Goal: Information Seeking & Learning: Compare options

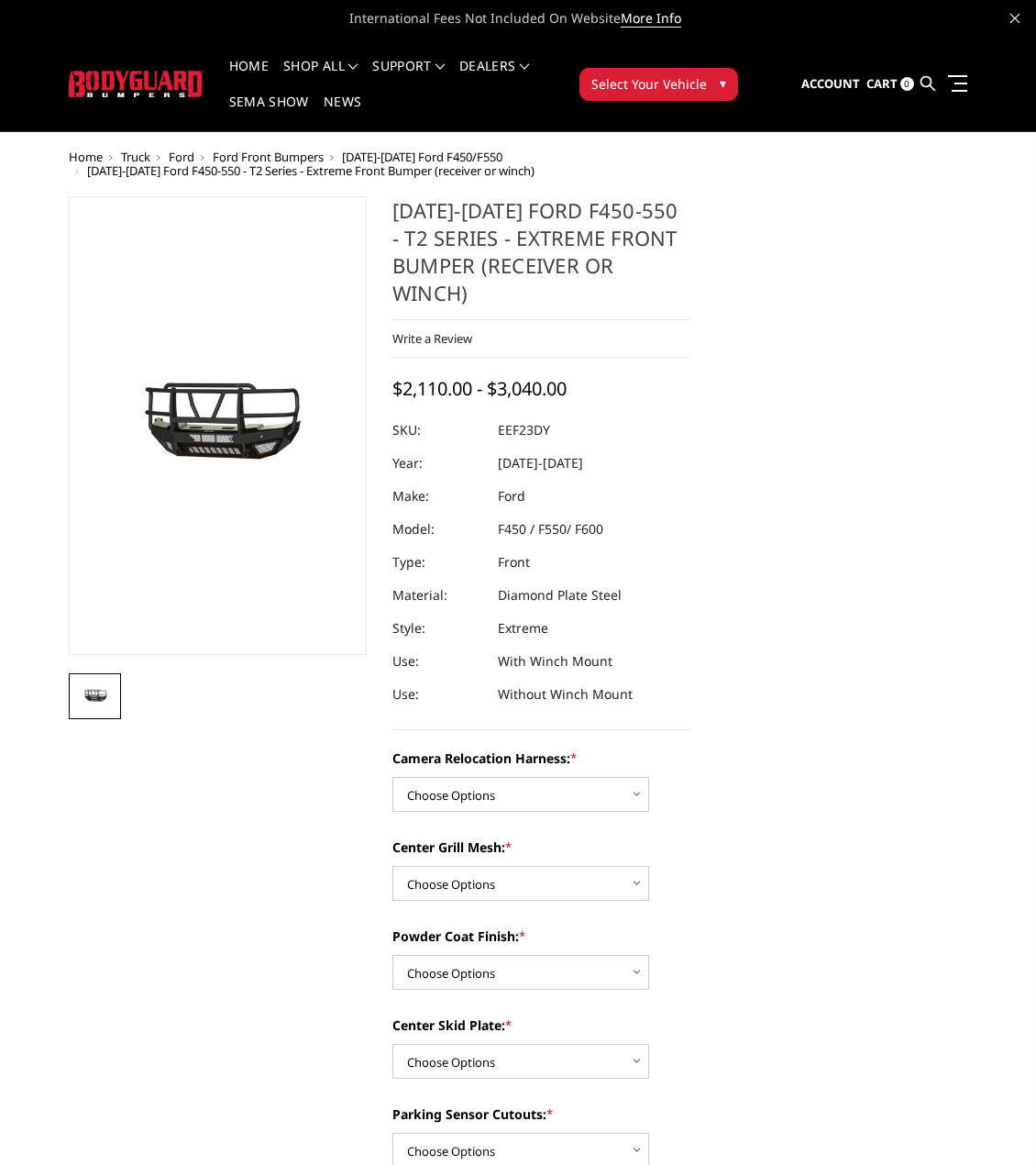
drag, startPoint x: 920, startPoint y: 79, endPoint x: 903, endPoint y: 91, distance: 20.8
click at [920, 79] on icon at bounding box center [928, 83] width 15 height 15
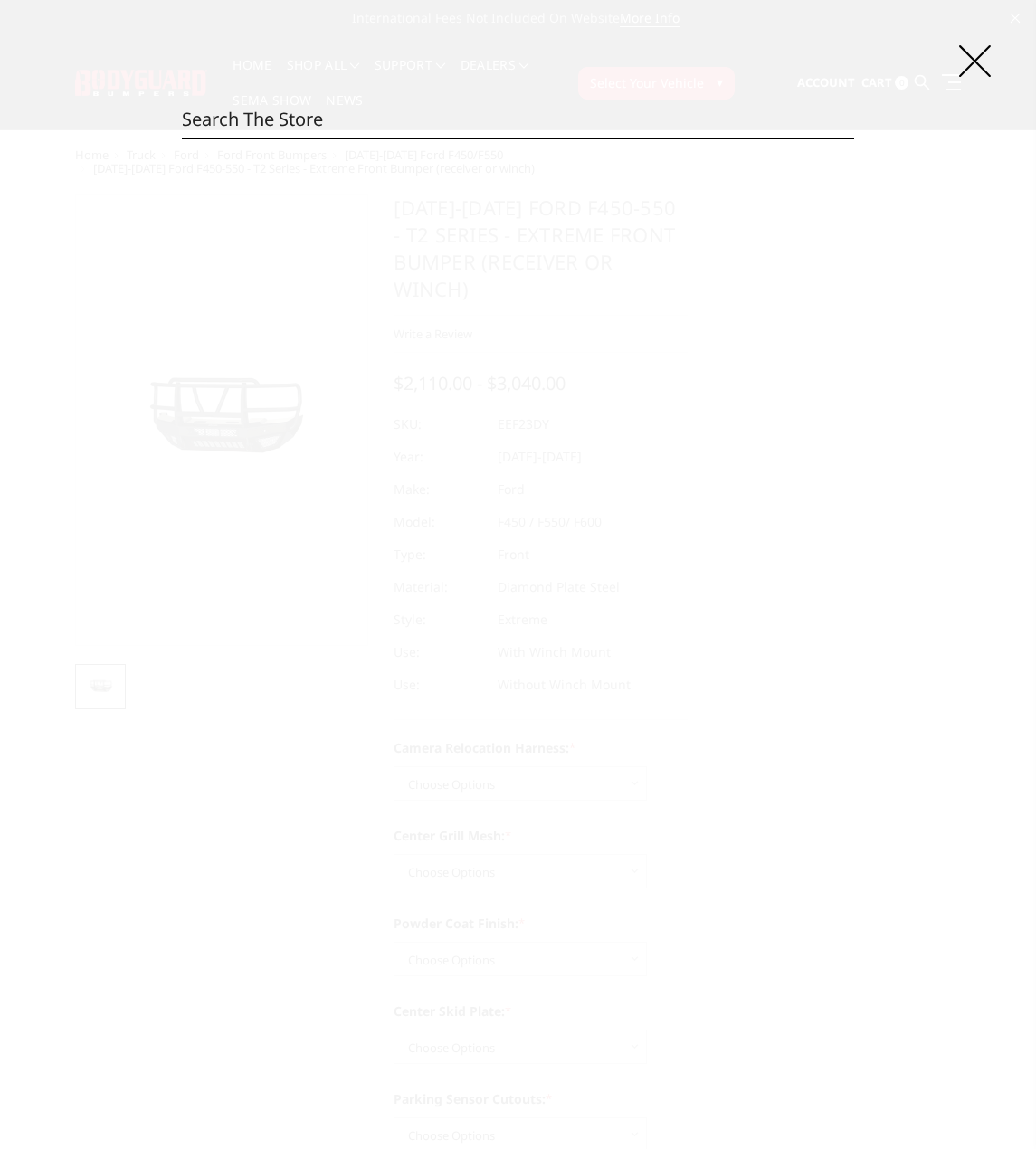
click at [452, 135] on input "Search" at bounding box center [517, 119] width 672 height 36
paste input "EEG20BYWTNN"
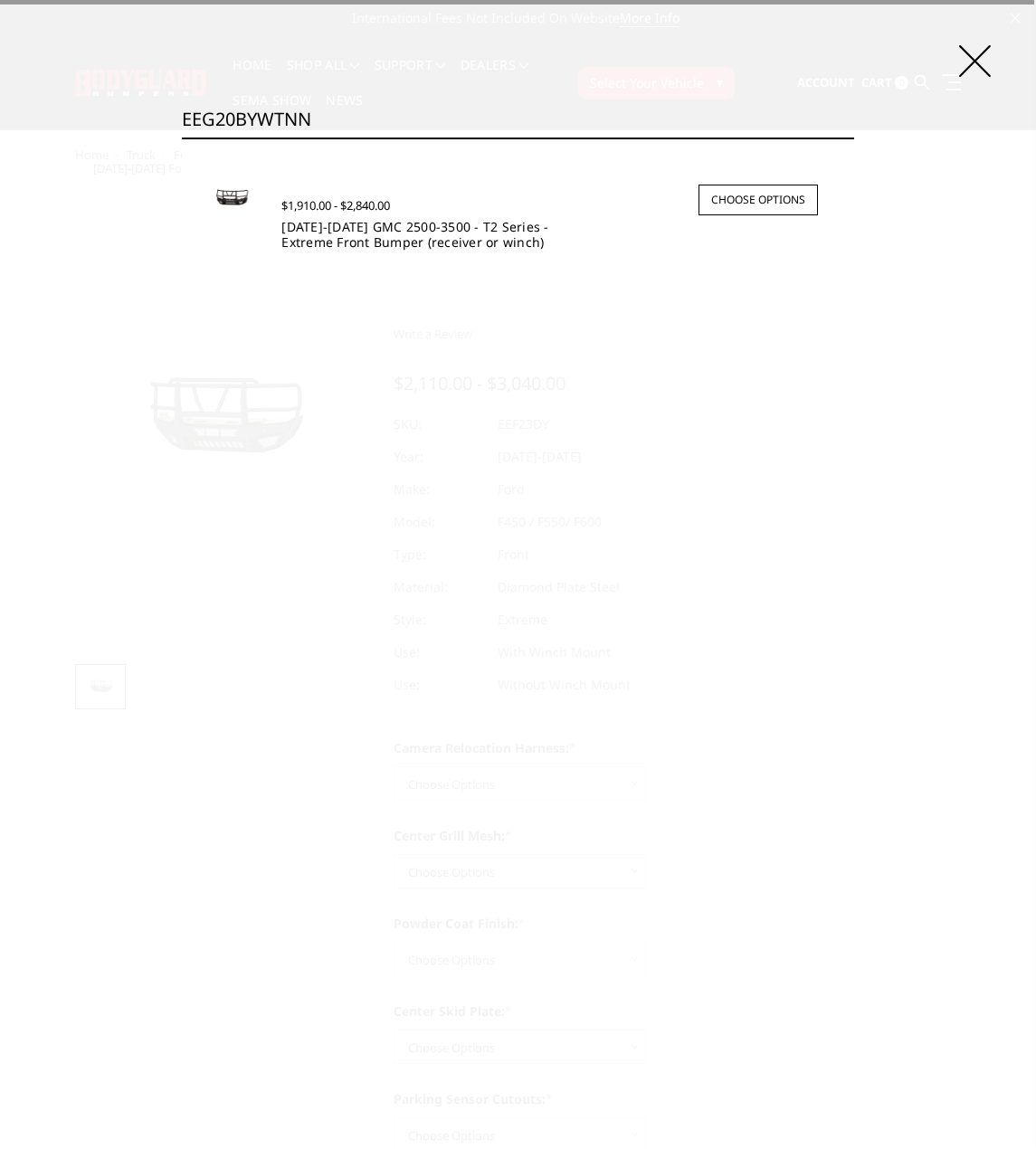
type input "EEG20BYWTNN"
click at [362, 229] on link "2020-2023 GMC 2500-3500 - T2 Series - Extreme Front Bumper (receiver or winch)" at bounding box center [415, 234] width 267 height 32
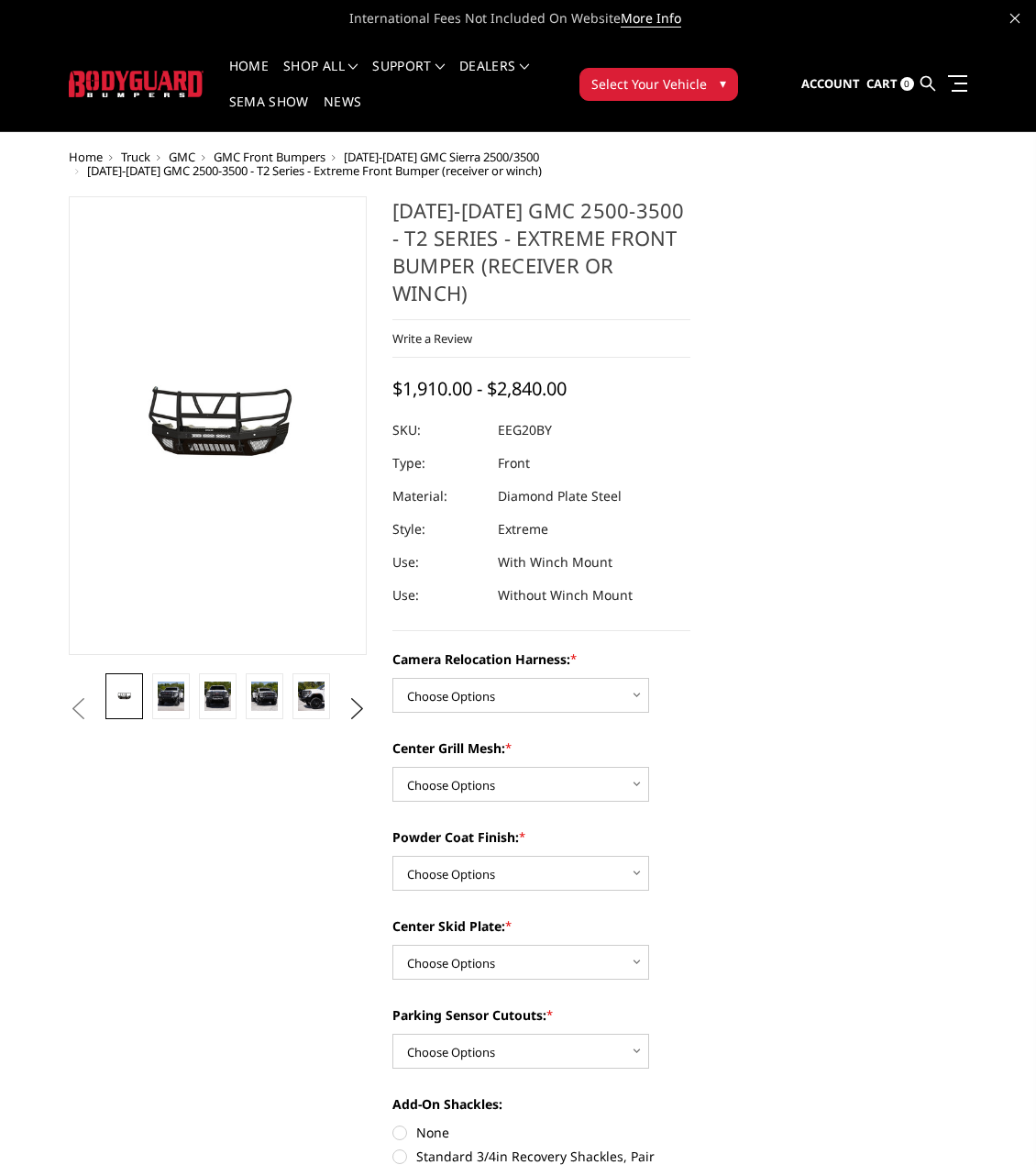
drag, startPoint x: 928, startPoint y: 80, endPoint x: 907, endPoint y: 92, distance: 24.2
click at [928, 80] on icon at bounding box center [928, 83] width 15 height 15
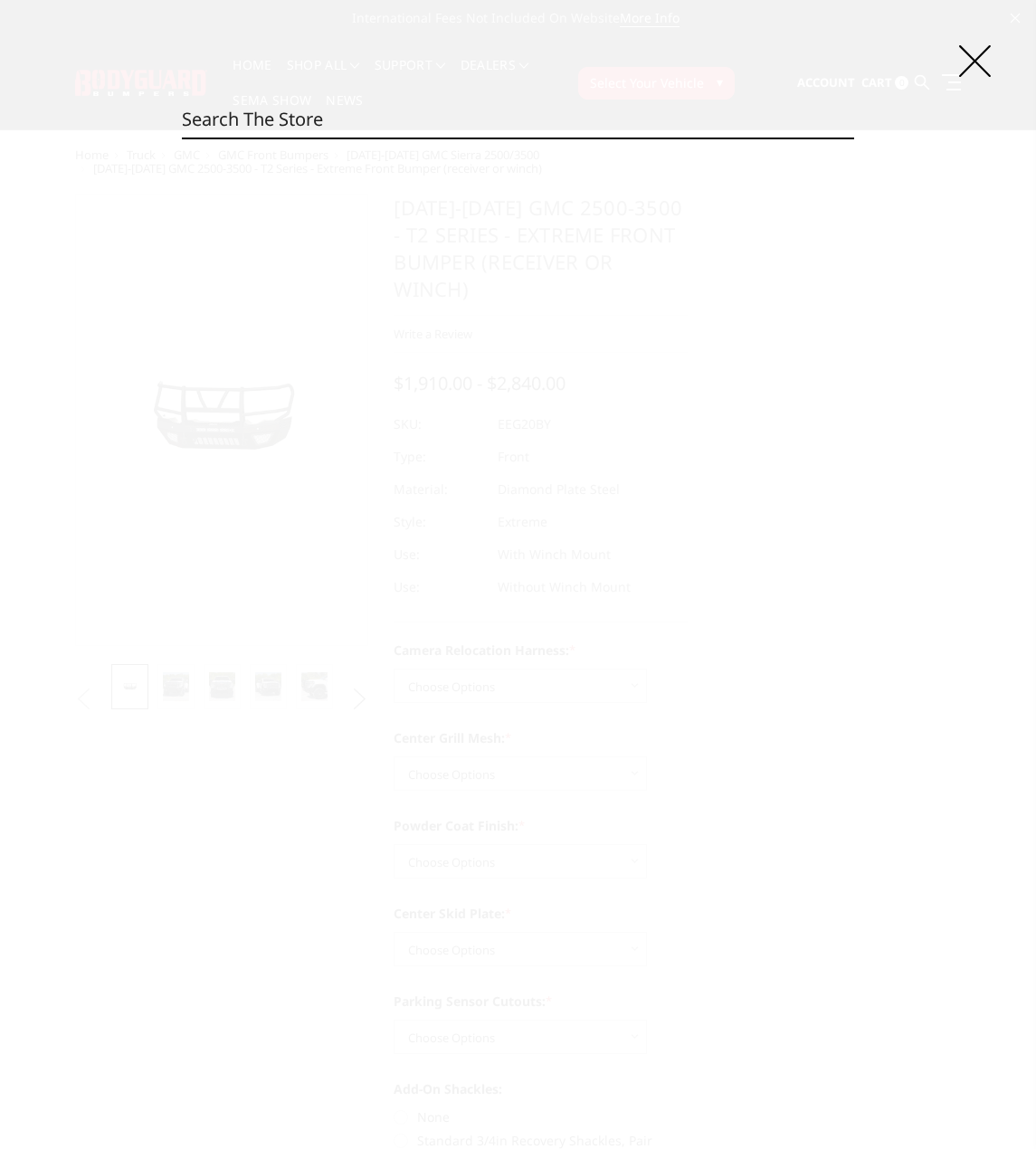
paste input "EEG24BYWBMH"
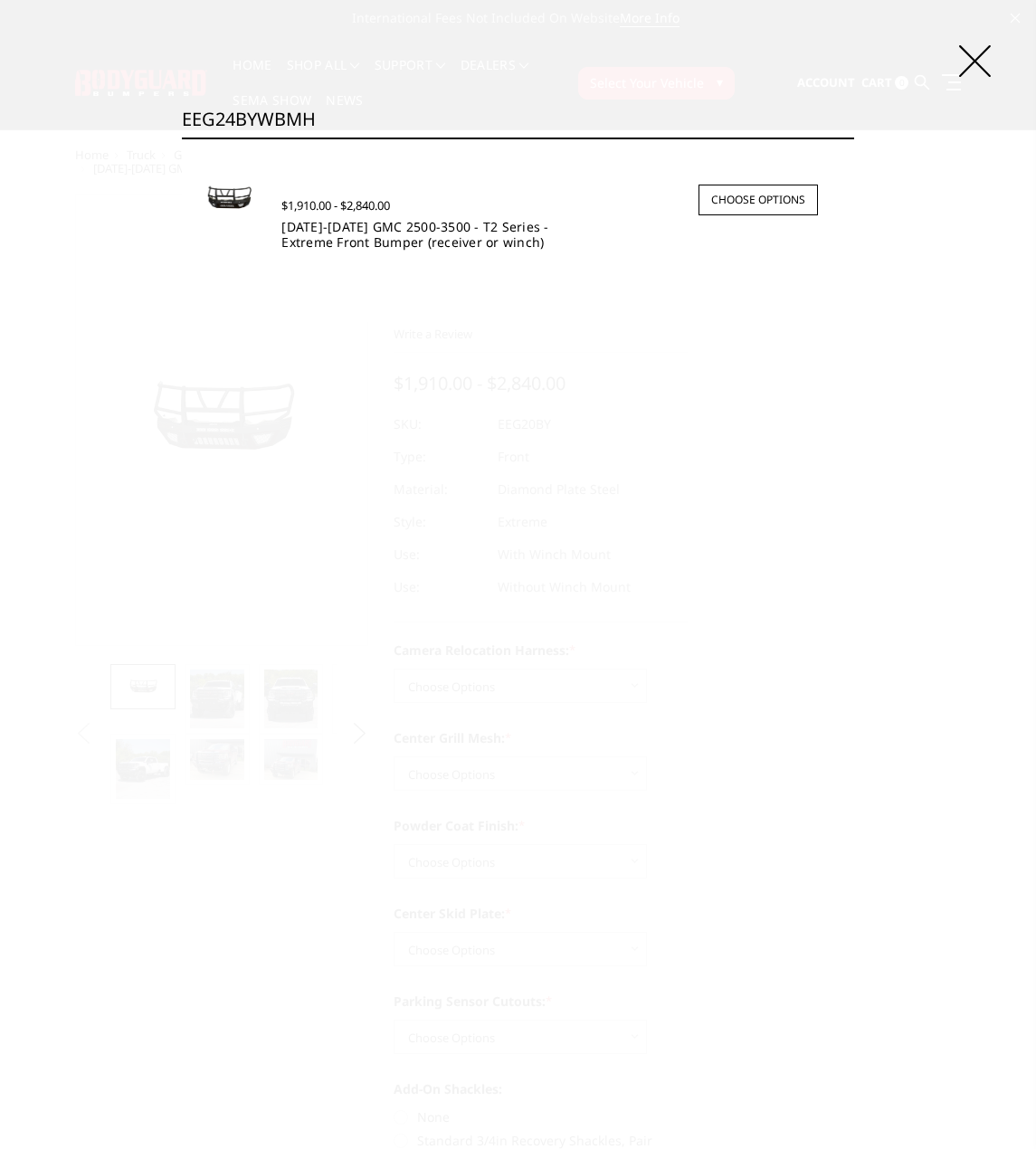
type input "EEG24BYWBMH"
click at [401, 227] on link "[DATE]-[DATE] GMC 2500-3500 - T2 Series - Extreme Front Bumper (receiver or win…" at bounding box center [415, 234] width 267 height 32
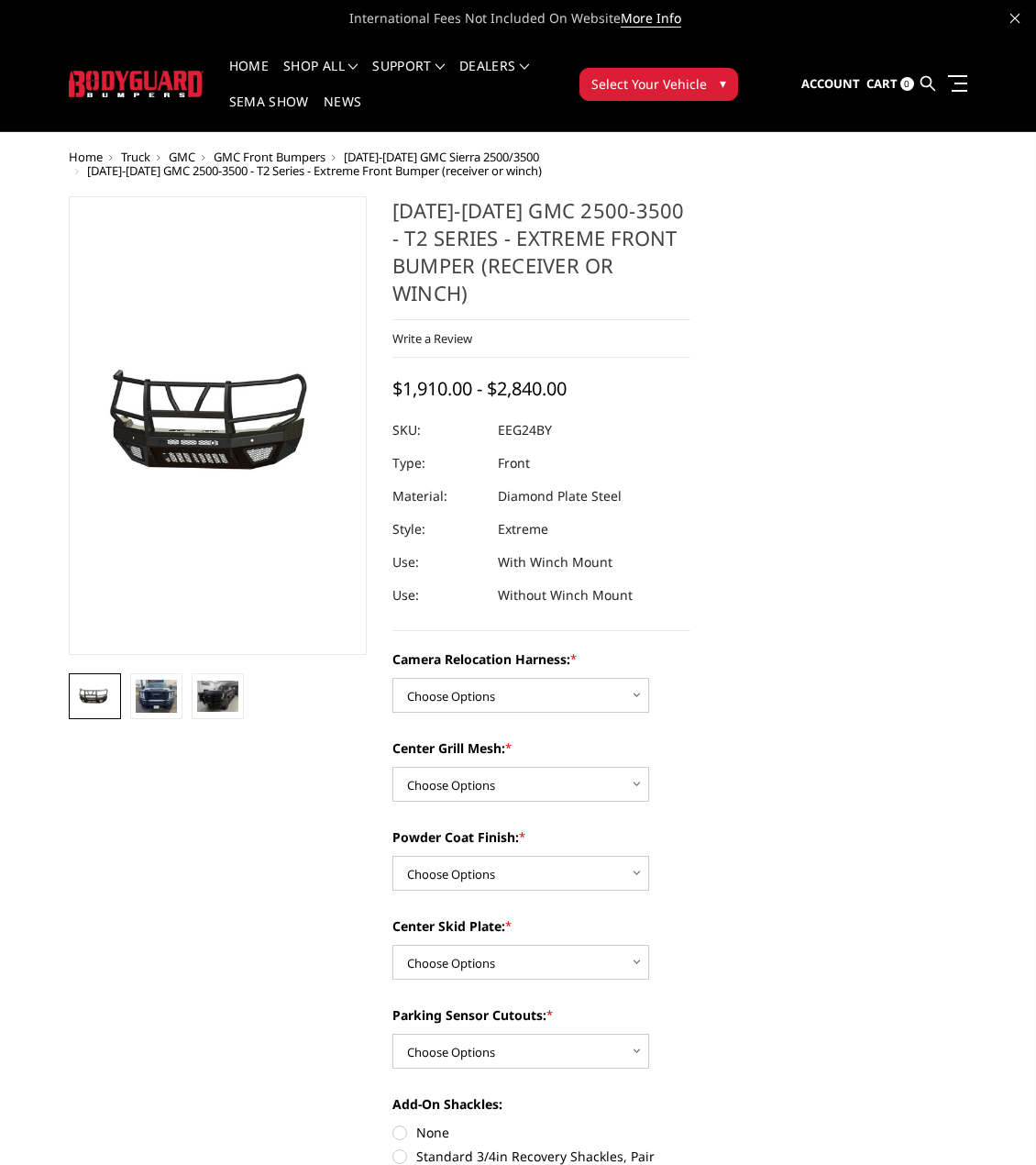
click at [922, 78] on icon at bounding box center [928, 83] width 15 height 15
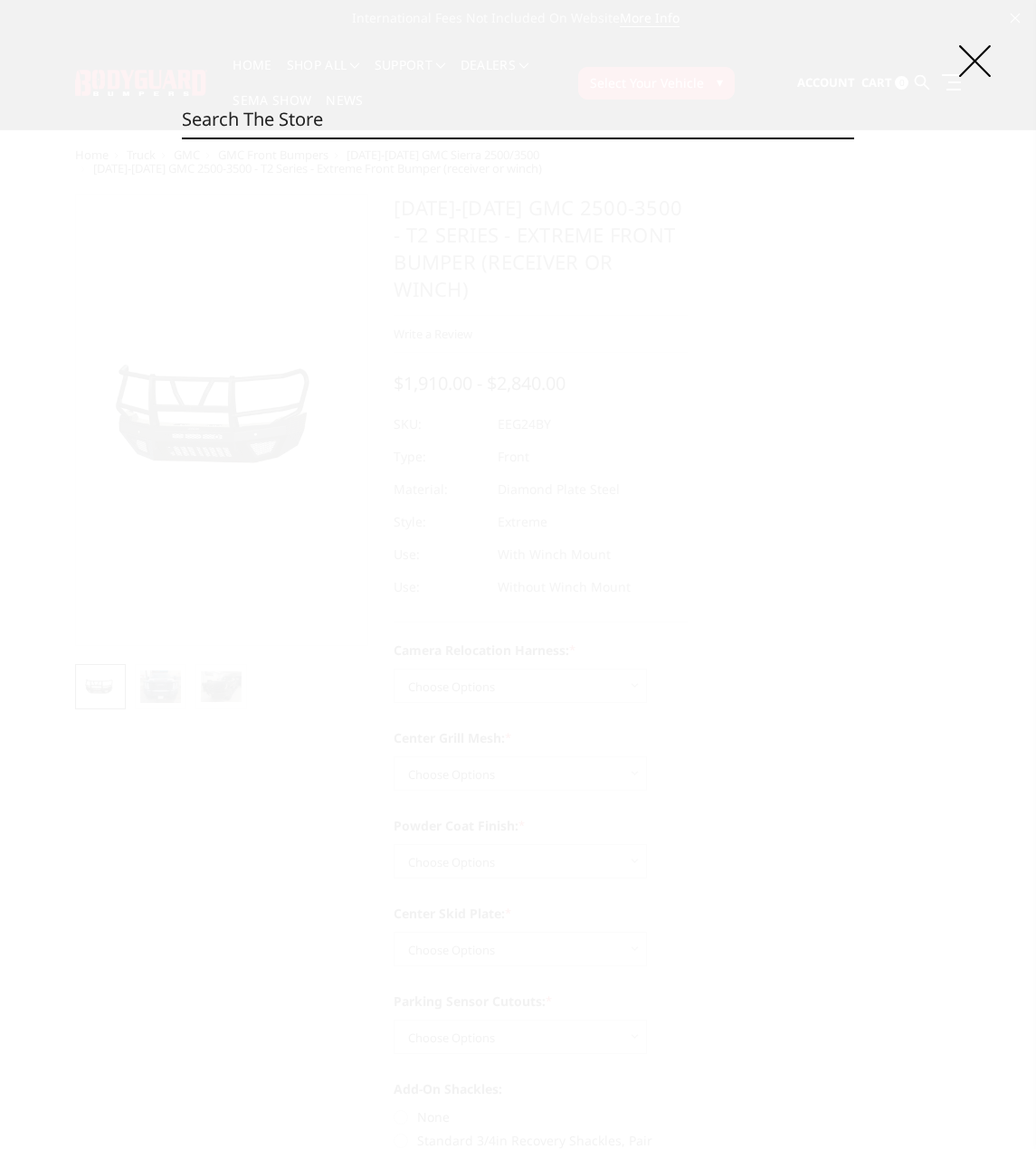
paste input "EER10BYWBMN"
click at [944, 68] on div "Search EER10BYWBMN Search 0 product results for 'EER10BYWBMN'" at bounding box center [518, 574] width 1036 height 1149
click at [993, 59] on div "Search EER10BYWBMN Search 0 product results for 'EER10BYWBMN'" at bounding box center [518, 574] width 1036 height 1149
click at [965, 61] on icon at bounding box center [974, 61] width 31 height 31
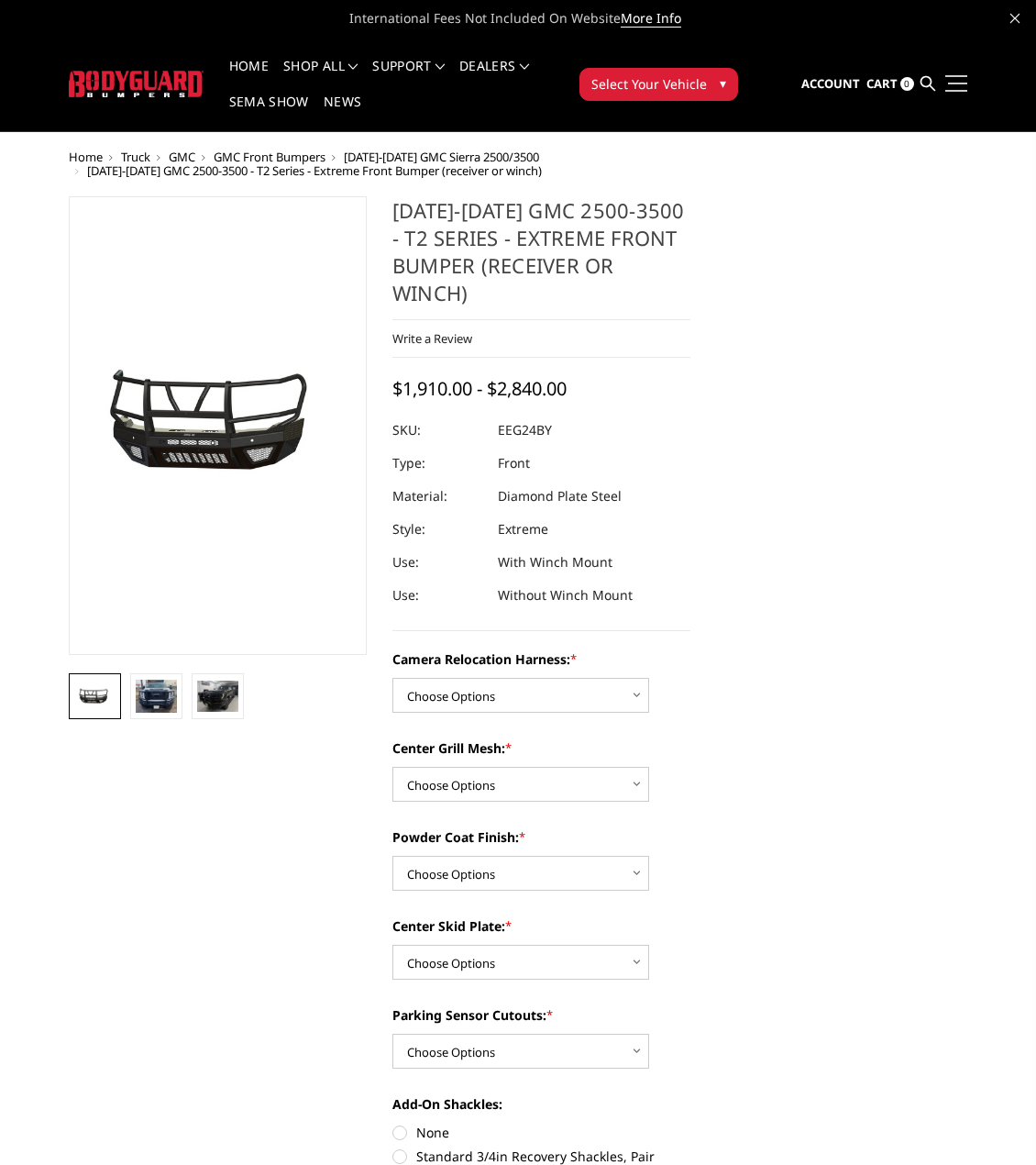
click at [944, 76] on link at bounding box center [954, 83] width 25 height 20
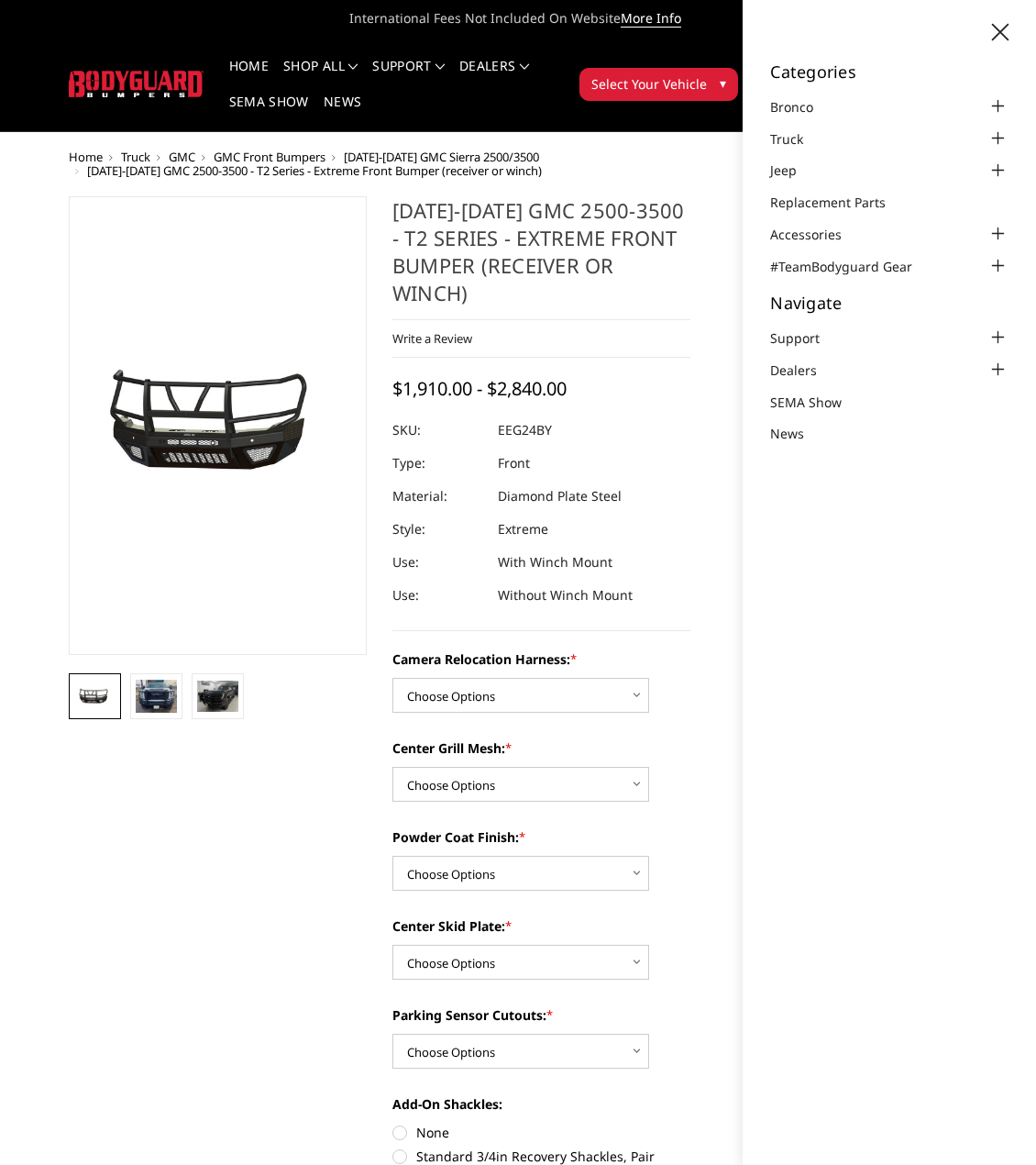
click at [974, 40] on div at bounding box center [888, 34] width 238 height 21
click at [1005, 33] on icon at bounding box center [1001, 33] width 17 height 17
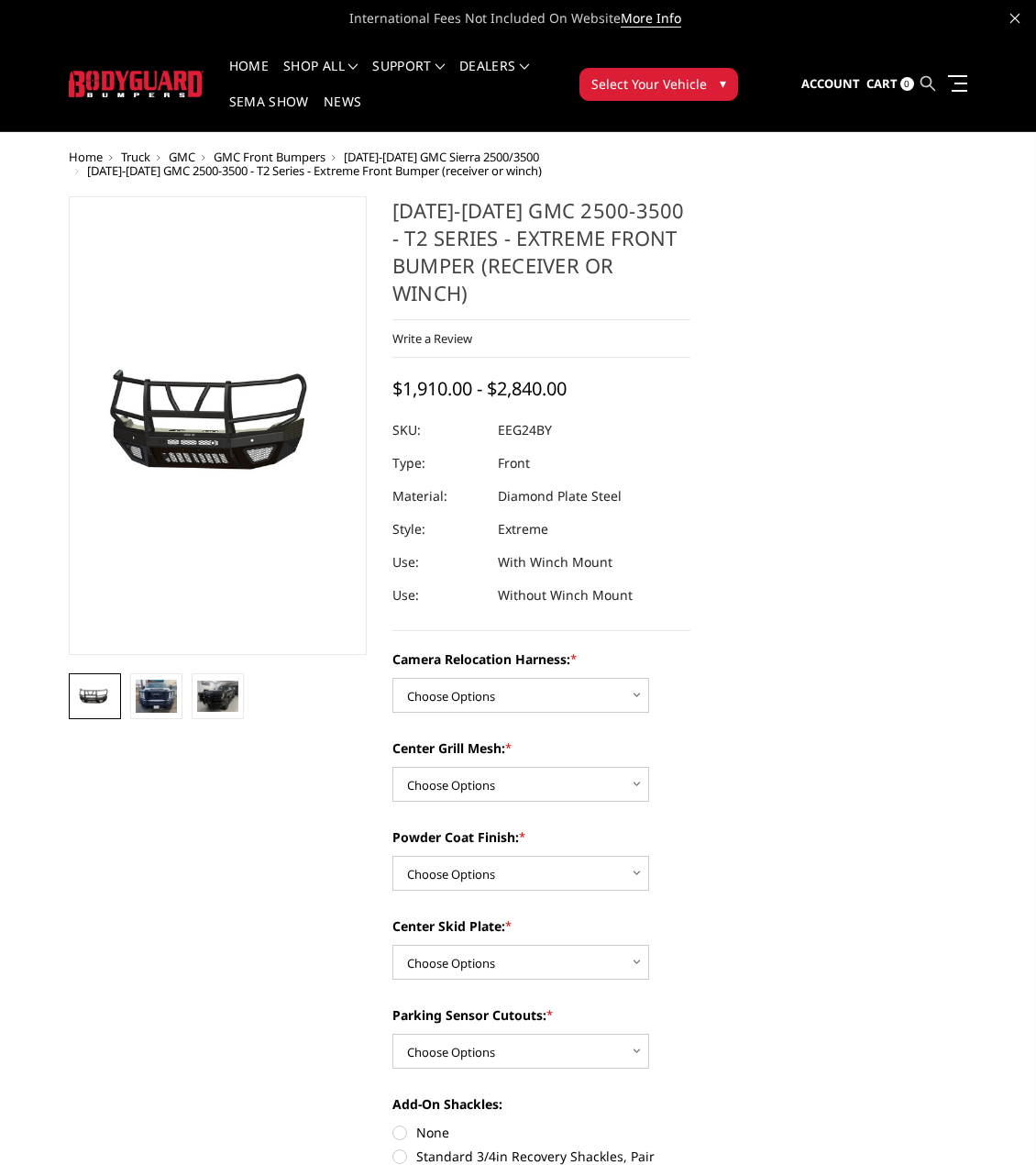
click at [930, 90] on icon at bounding box center [928, 83] width 15 height 15
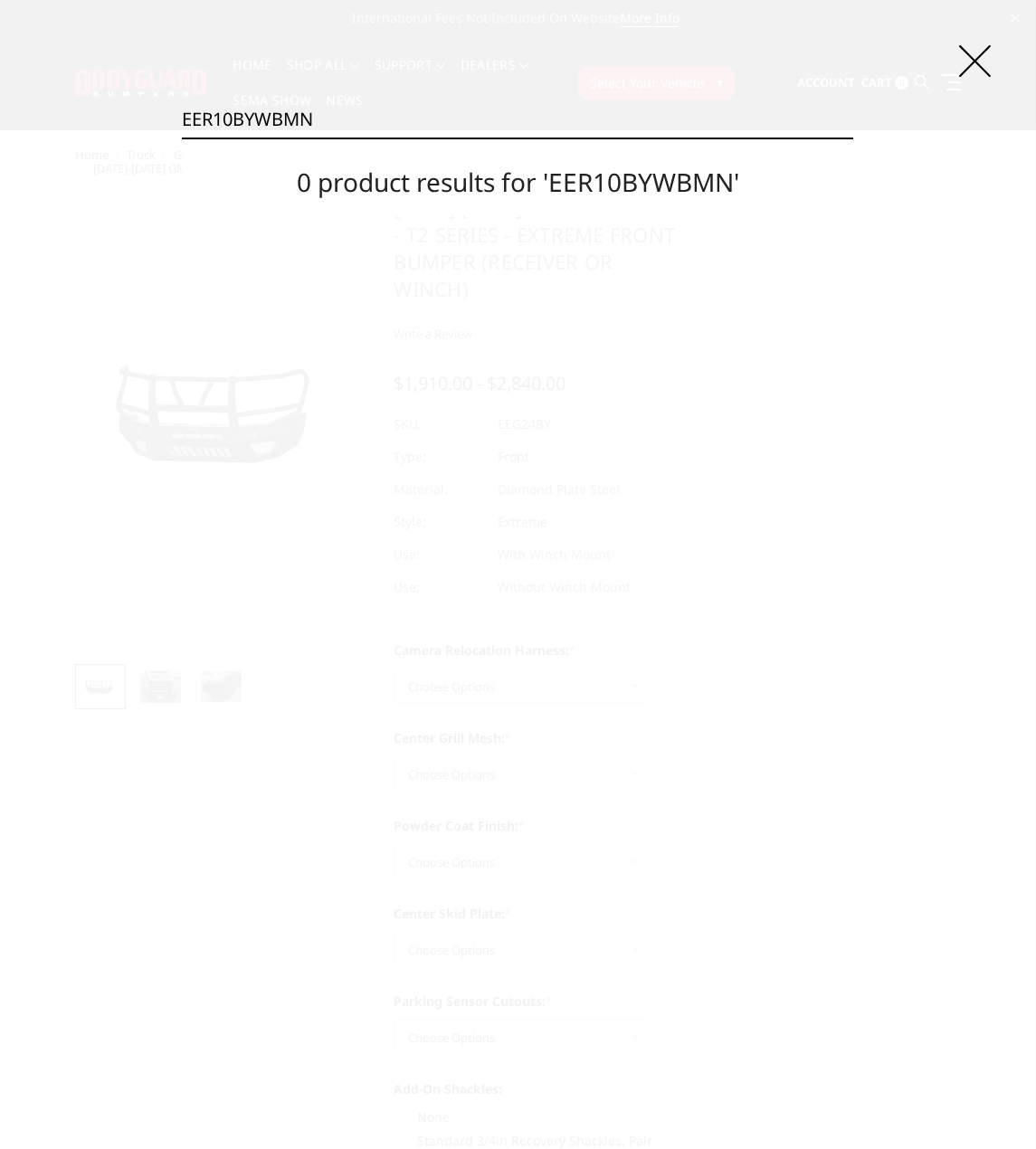
click at [489, 128] on input "EER10BYWBMN" at bounding box center [517, 119] width 672 height 36
paste input "1D"
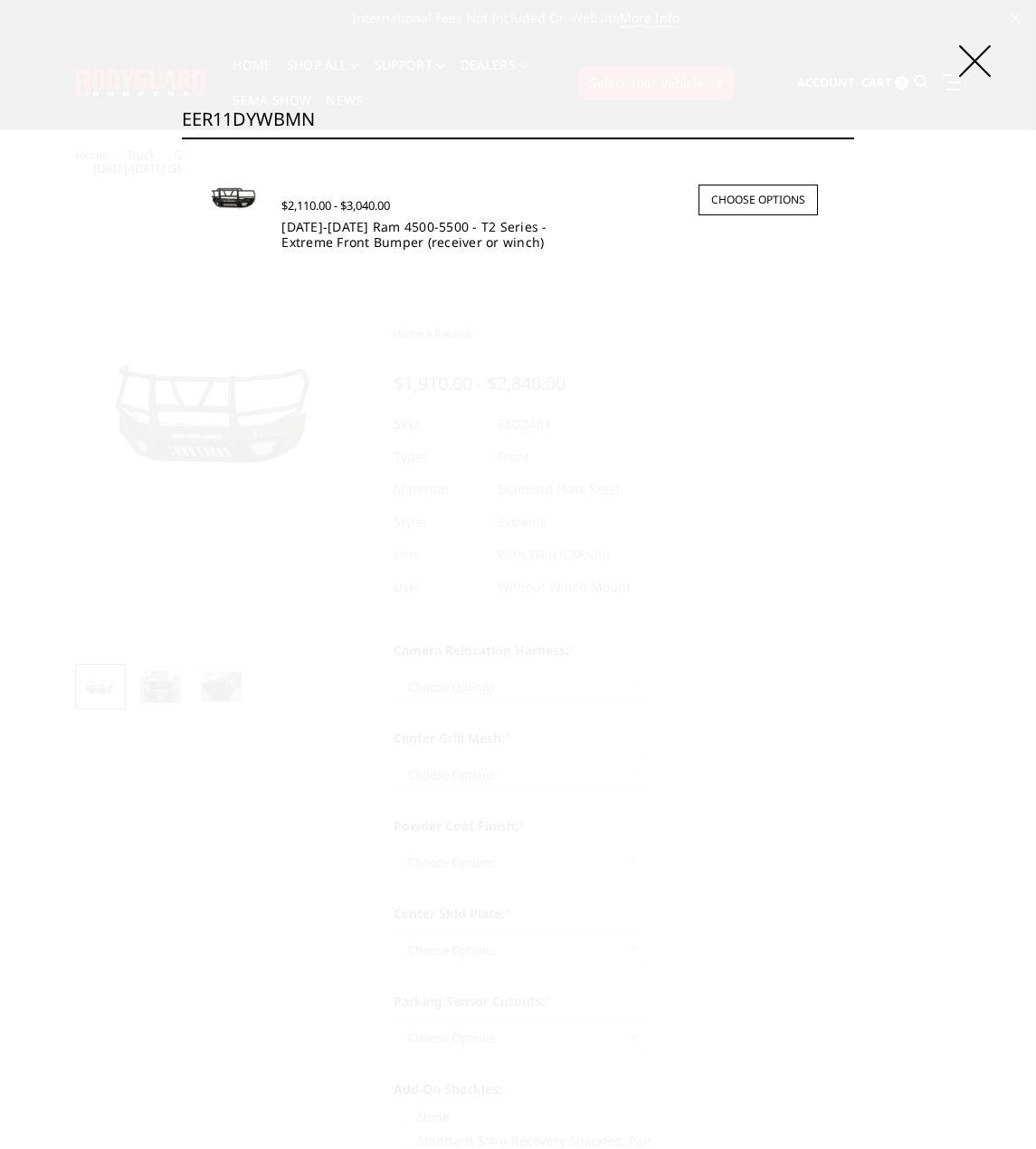
type input "EER11DYWBMN"
click at [352, 246] on link "2011-2018 Ram 4500-5500 - T2 Series - Extreme Front Bumper (receiver or winch)" at bounding box center [414, 234] width 265 height 32
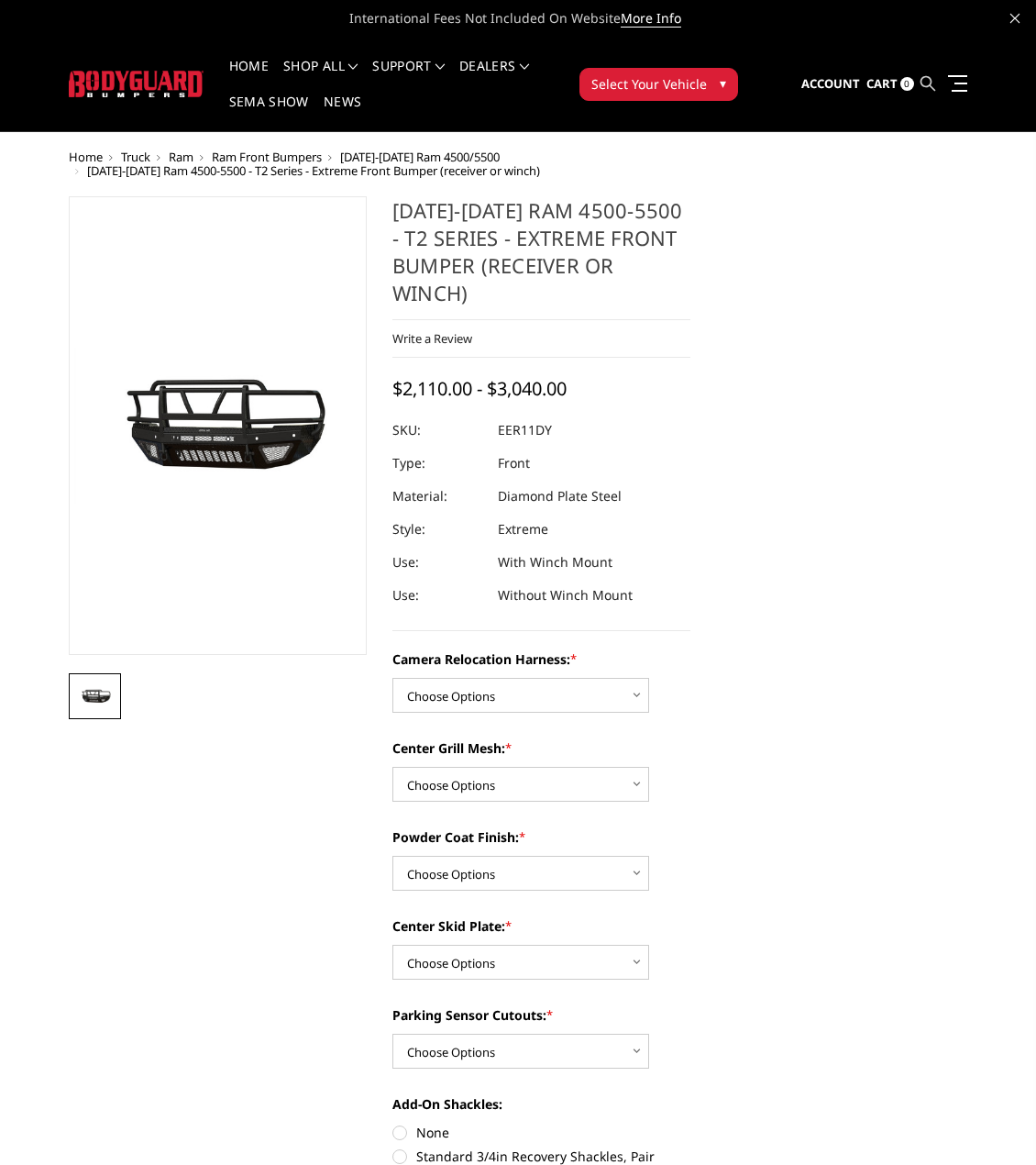
click at [927, 83] on icon at bounding box center [928, 83] width 15 height 15
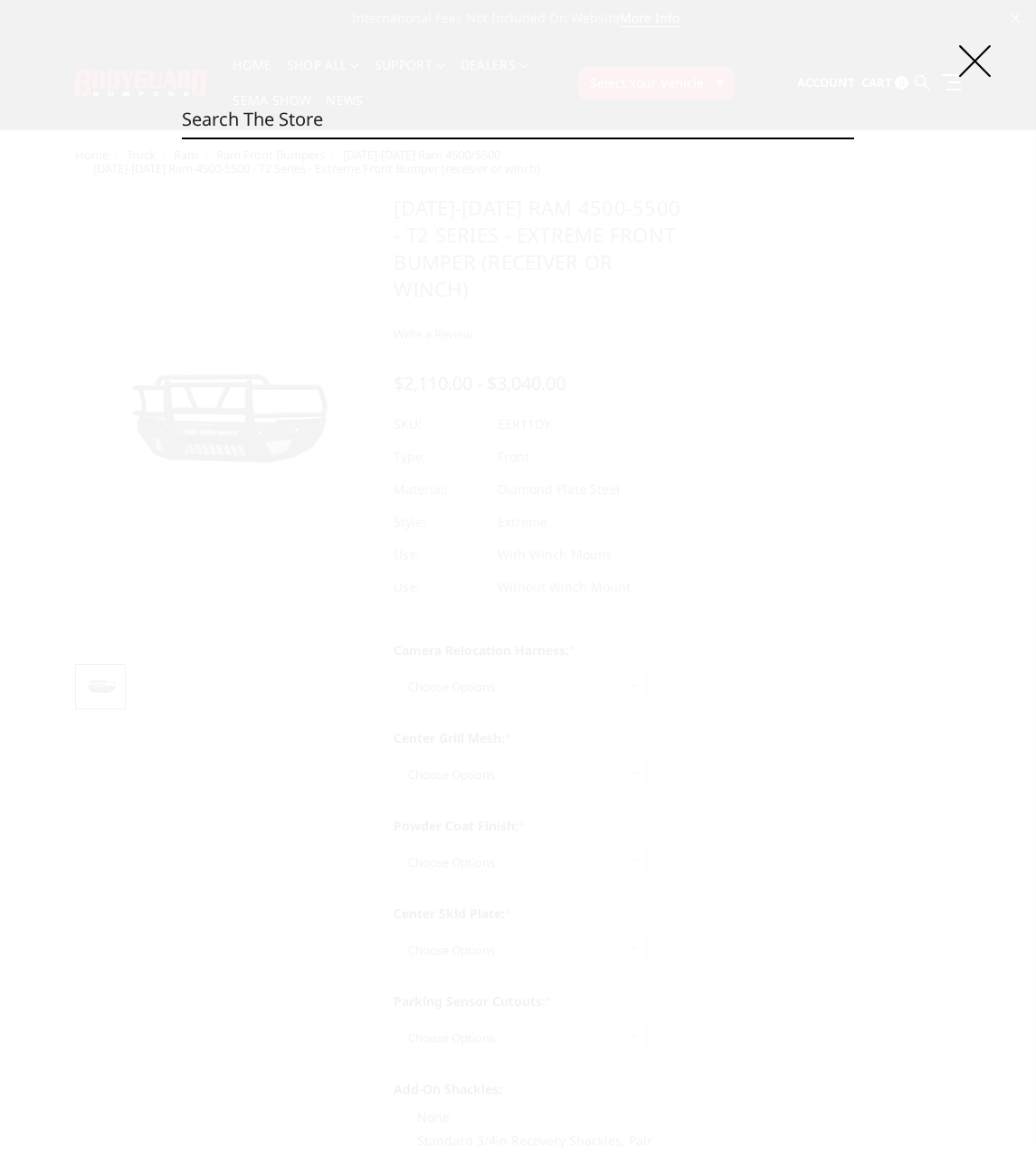
paste input "EER19BYWBMH"
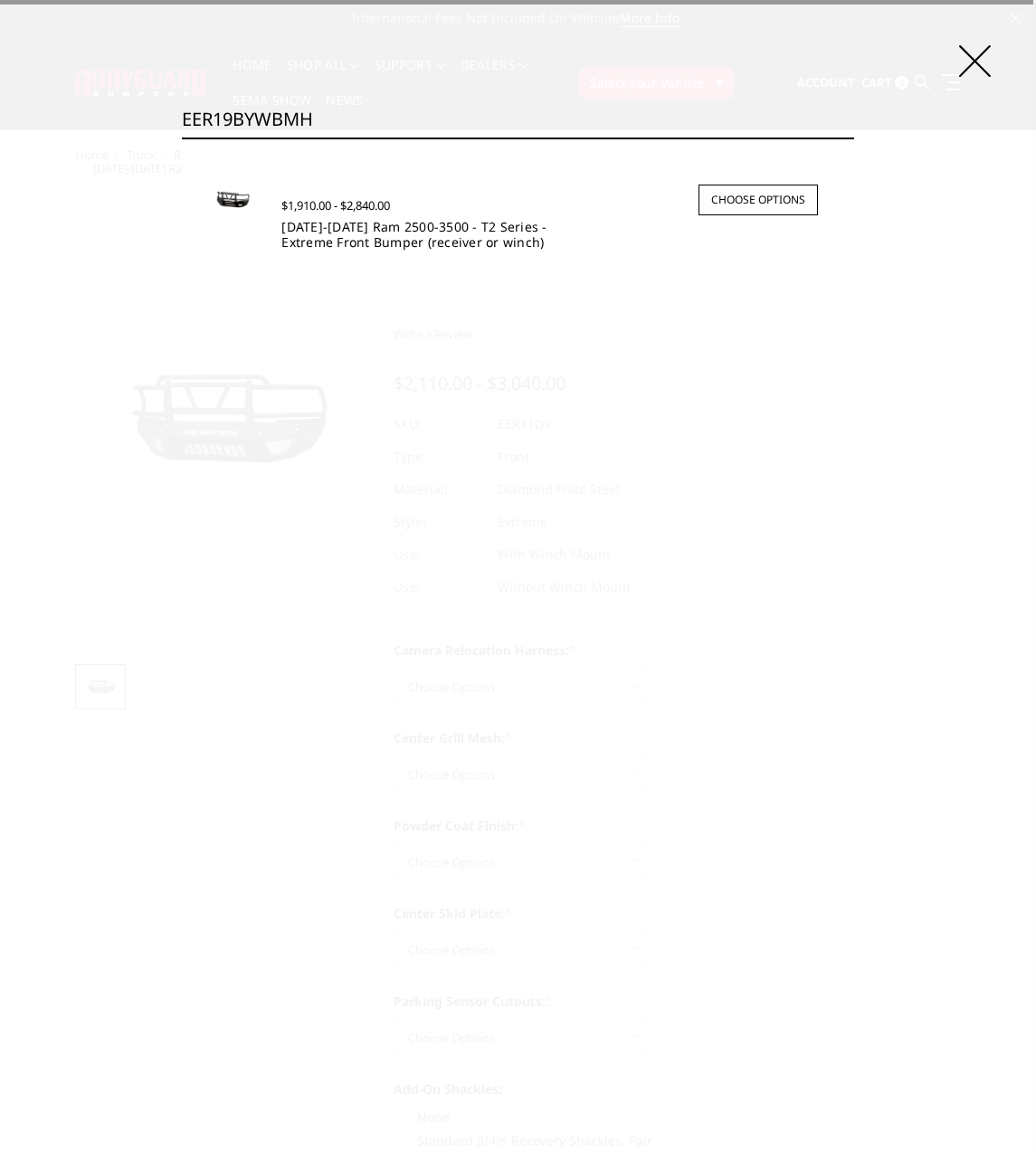
type input "EER19BYWBMH"
click at [409, 235] on link "2019-2025 Ram 2500-3500 - T2 Series - Extreme Front Bumper (receiver or winch)" at bounding box center [414, 234] width 265 height 32
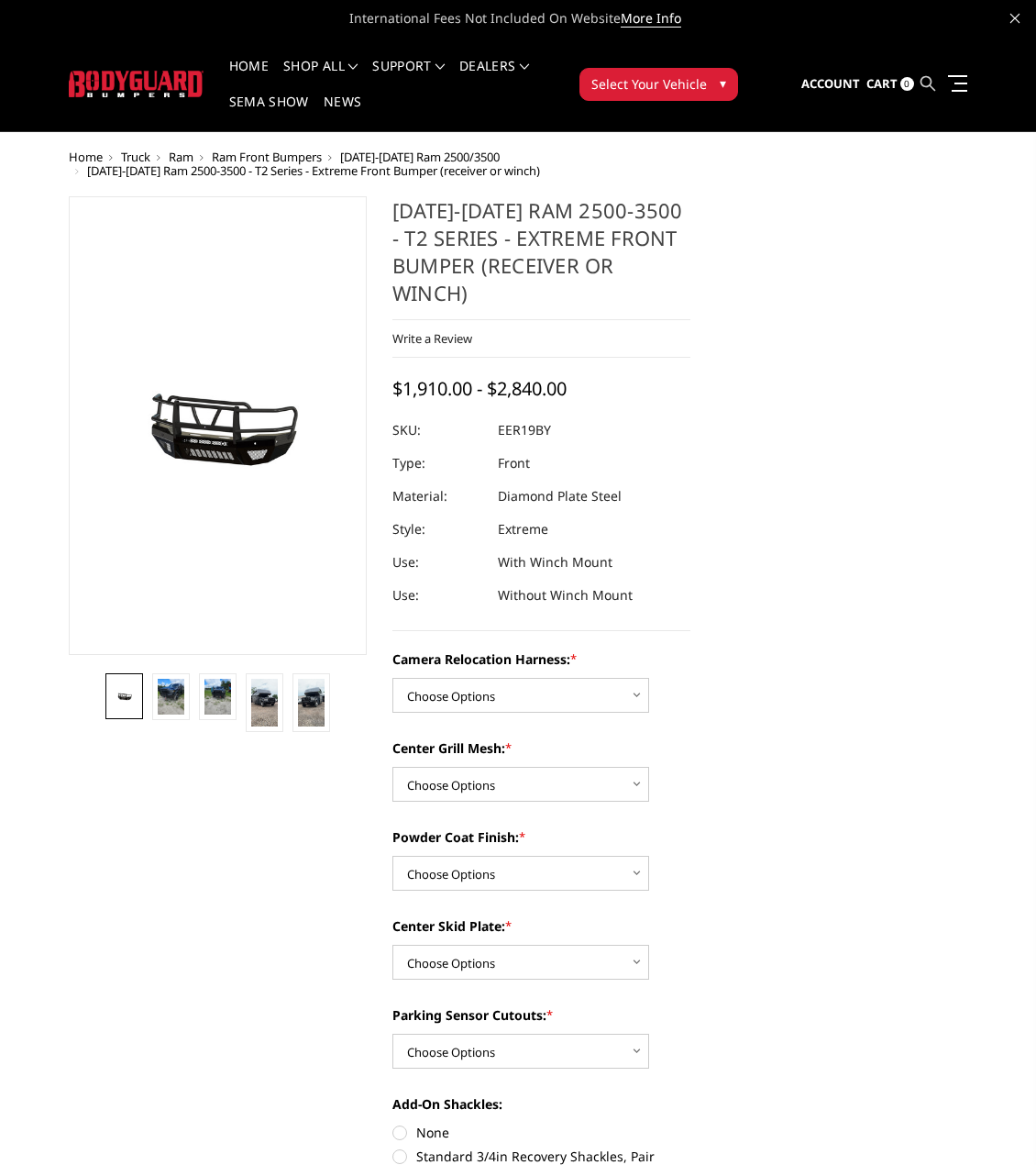
click at [923, 87] on icon at bounding box center [928, 83] width 15 height 15
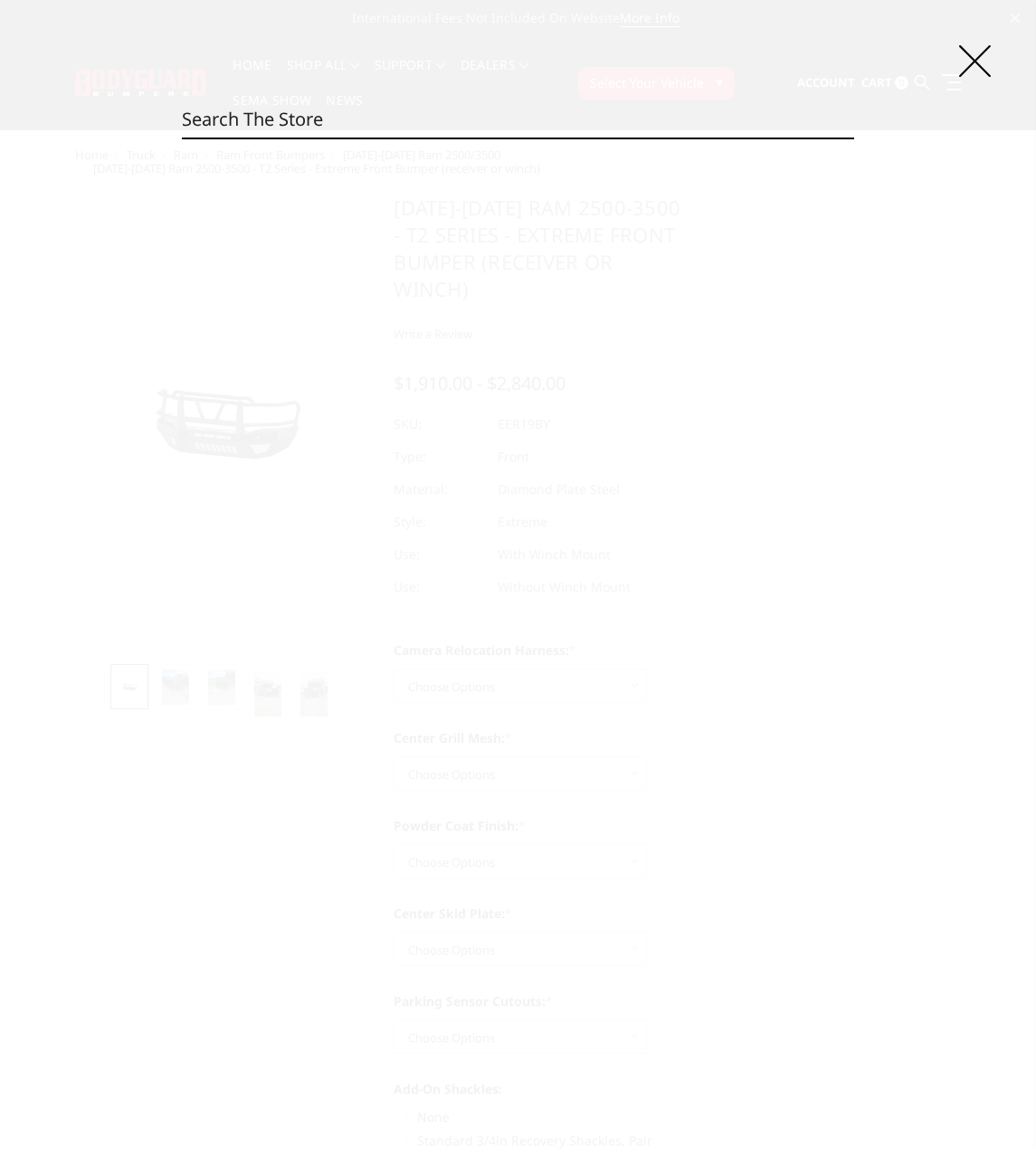
paste input "EER19DYWBMH"
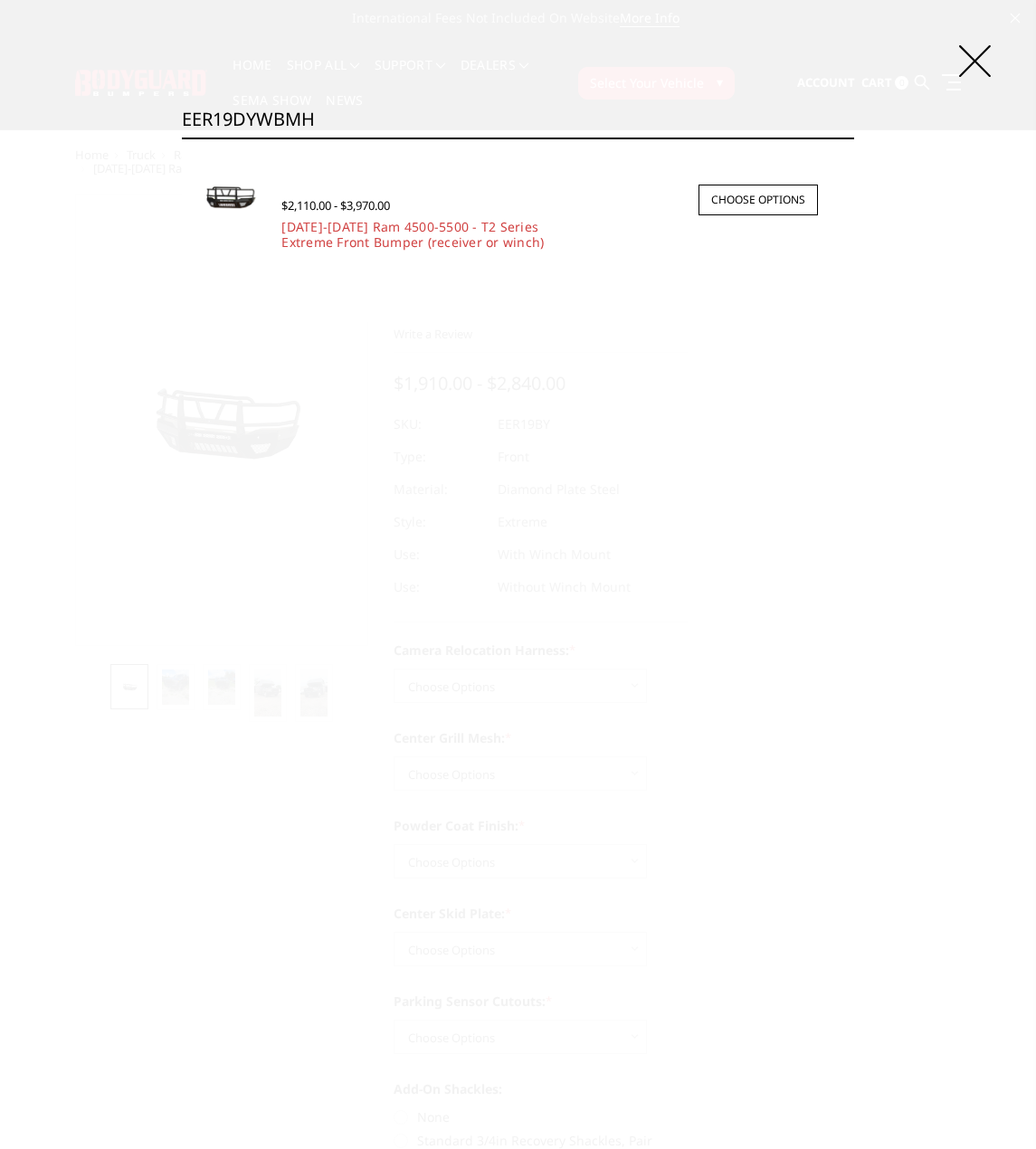
type input "EER19DYWBMH"
click at [399, 207] on div "$2,110.00 - $3,970.00" at bounding box center [441, 205] width 321 height 20
click at [398, 227] on link "[DATE]-[DATE] Ram 4500-5500 - T2 Series Extreme Front Bumper (receiver or winch)" at bounding box center [412, 234] width 263 height 32
